Goal: Find specific page/section: Find specific page/section

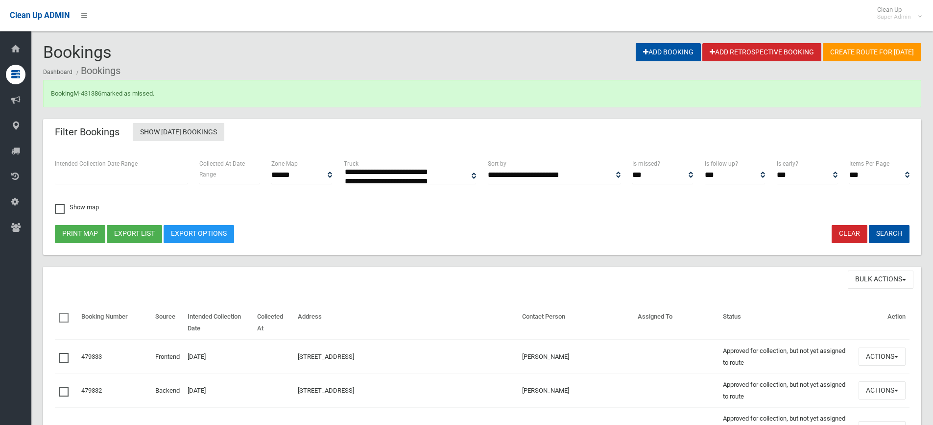
select select
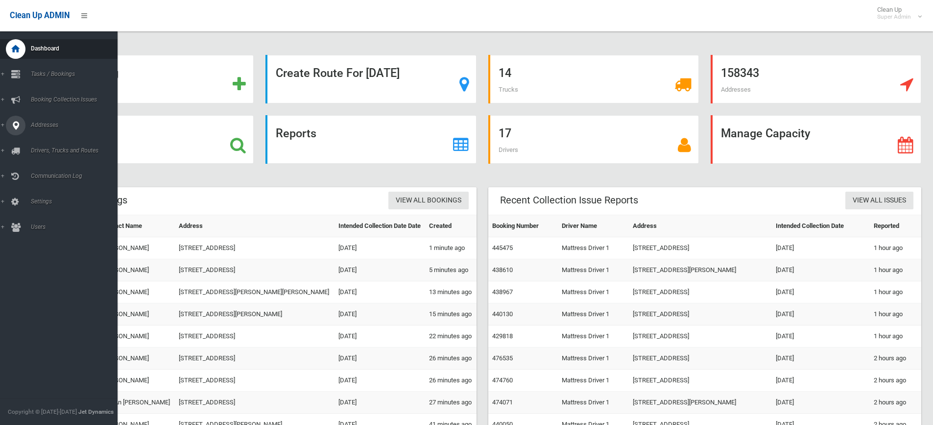
click at [44, 125] on span "Addresses" at bounding box center [76, 125] width 97 height 7
click at [47, 142] on span "All Addresses" at bounding box center [72, 142] width 89 height 7
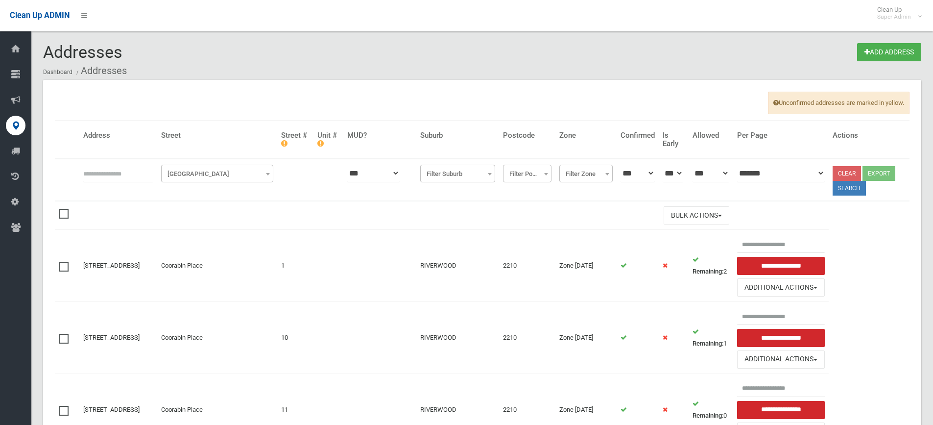
click at [126, 167] on input "text" at bounding box center [118, 173] width 70 height 18
type input "**********"
click button at bounding box center [0, 0] width 0 height 0
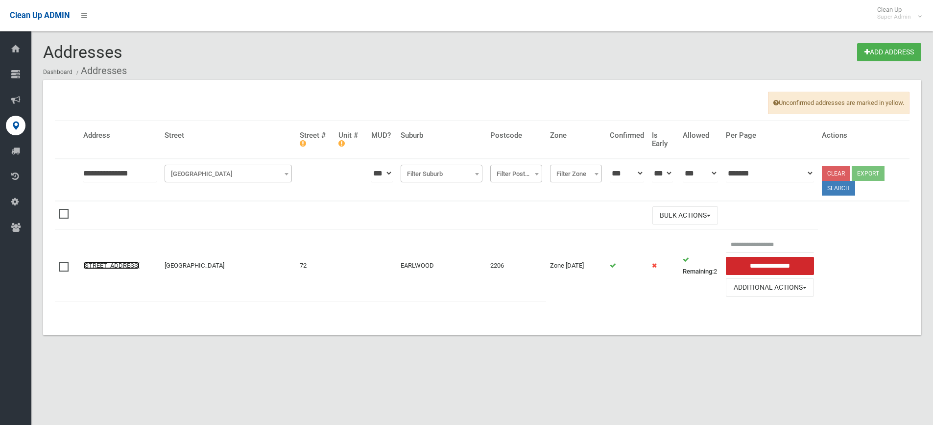
click at [140, 262] on link "72 River Street, EARLWOOD NSW 2206" at bounding box center [111, 265] width 56 height 7
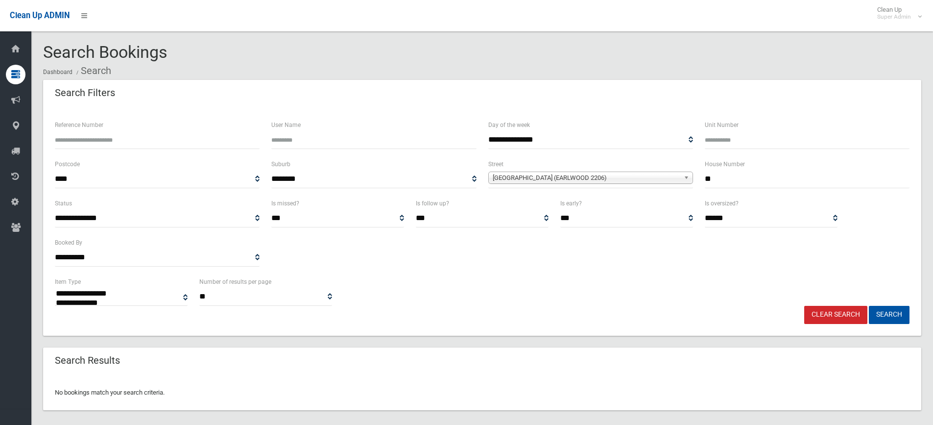
select select
